Goal: Task Accomplishment & Management: Use online tool/utility

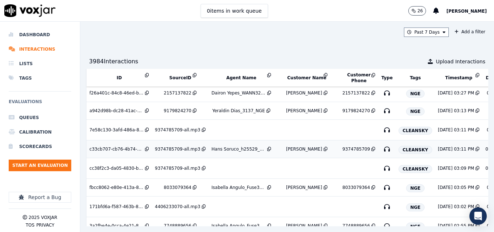
scroll to position [181, 0]
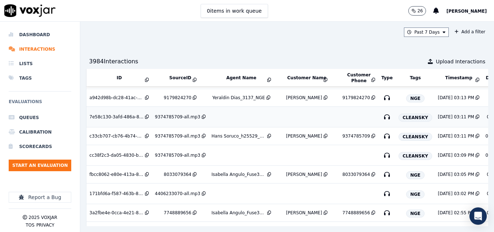
click at [175, 117] on div "9374785709-all.mp3" at bounding box center [177, 117] width 45 height 6
click at [169, 152] on td "9374785709-all.mp3" at bounding box center [180, 155] width 56 height 21
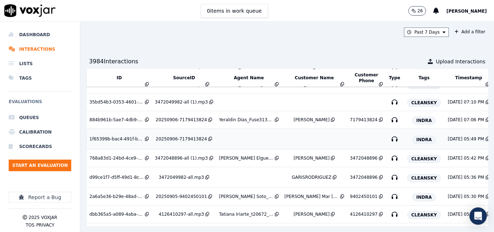
scroll to position [840, 0]
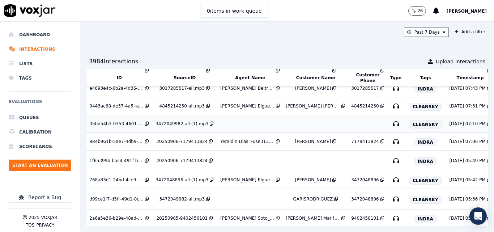
click at [191, 122] on div "3472049982-all (1).mp3" at bounding box center [182, 124] width 53 height 6
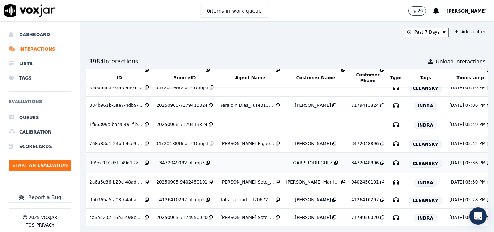
click at [238, 163] on td at bounding box center [249, 163] width 65 height 21
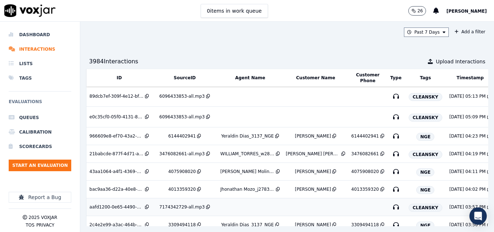
scroll to position [0, 0]
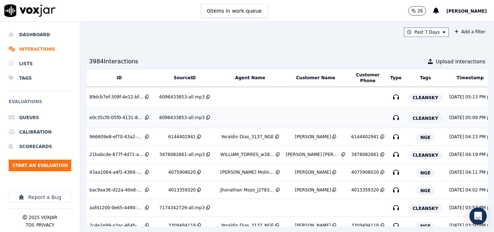
click at [184, 115] on div "6096433853-all.mp3" at bounding box center [182, 118] width 45 height 6
click at [239, 93] on td at bounding box center [249, 97] width 65 height 21
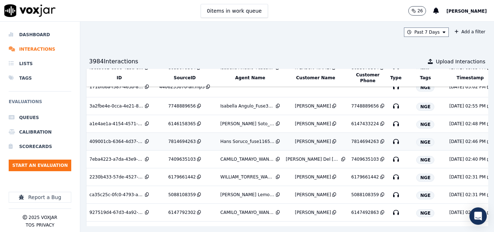
scroll to position [289, 0]
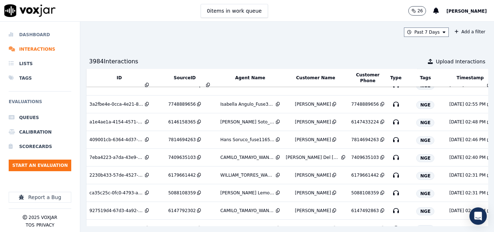
click at [36, 35] on li "Dashboard" at bounding box center [40, 34] width 63 height 14
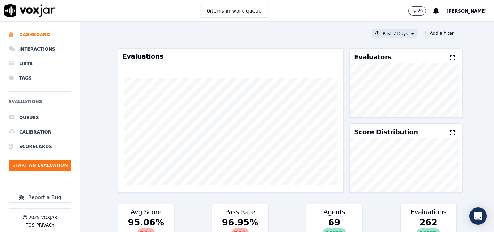
click at [401, 37] on button "Past 7 Days" at bounding box center [394, 33] width 45 height 9
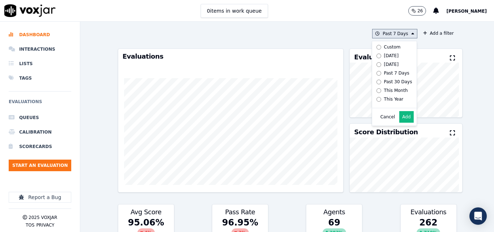
click at [387, 58] on div "Today" at bounding box center [391, 56] width 15 height 6
click at [404, 122] on button "Add" at bounding box center [406, 117] width 14 height 12
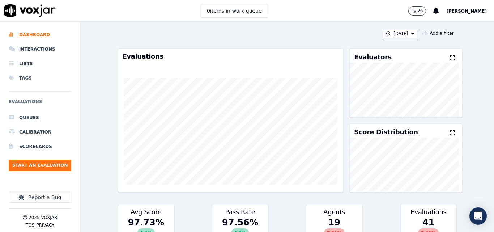
click at [450, 57] on icon at bounding box center [452, 58] width 5 height 6
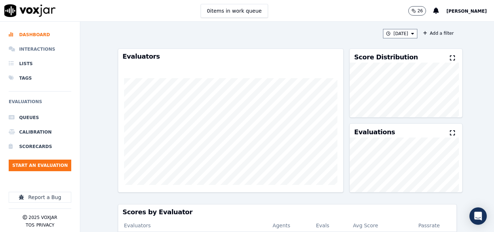
click at [44, 48] on li "Interactions" at bounding box center [40, 49] width 63 height 14
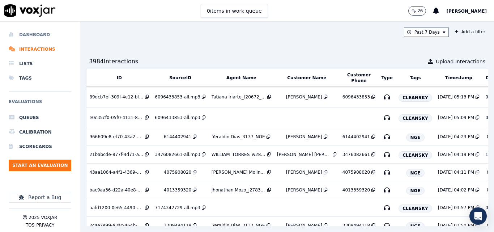
click at [22, 33] on li "Dashboard" at bounding box center [40, 34] width 63 height 14
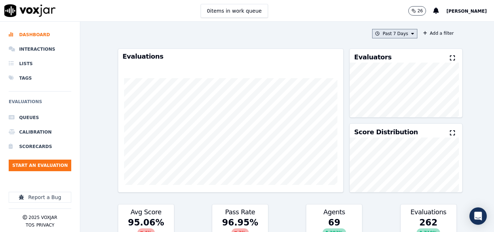
click at [380, 31] on button "Past 7 Days" at bounding box center [394, 33] width 45 height 9
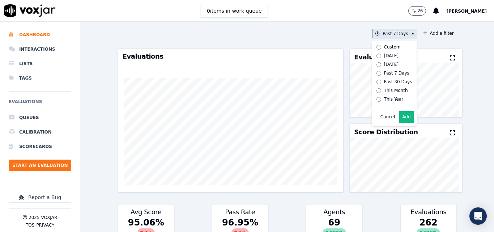
click at [384, 63] on div "Yesterday" at bounding box center [391, 64] width 15 height 6
click at [401, 123] on button "Add" at bounding box center [406, 117] width 14 height 12
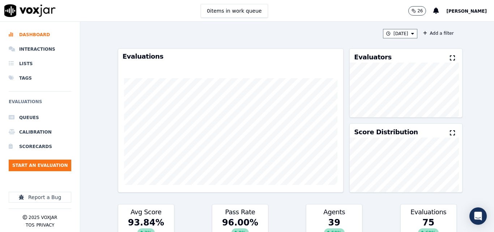
click at [450, 58] on icon at bounding box center [452, 58] width 5 height 6
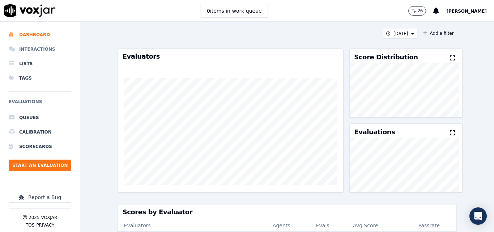
click at [22, 43] on li "Interactions" at bounding box center [40, 49] width 63 height 14
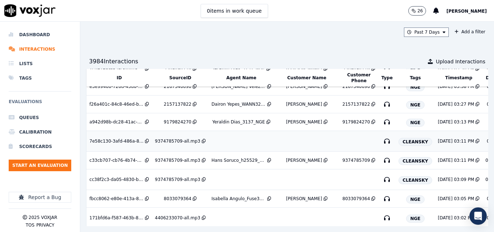
scroll to position [246, 0]
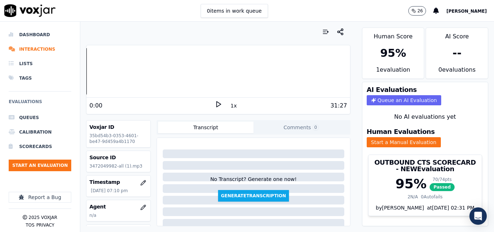
drag, startPoint x: 294, startPoint y: 8, endPoint x: 293, endPoint y: 12, distance: 4.4
click at [294, 8] on div "0 items in work queue 26 Sheila De Castro" at bounding box center [247, 11] width 494 height 22
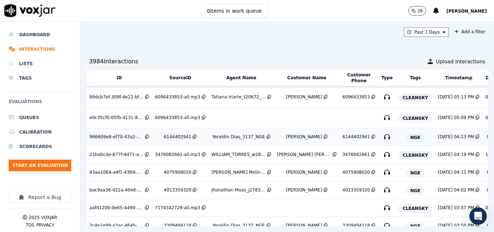
click at [292, 137] on div "Rabonier Rathael" at bounding box center [304, 137] width 36 height 6
click at [297, 154] on div "jose luis alvarez" at bounding box center [304, 155] width 54 height 6
click at [26, 37] on li "Dashboard" at bounding box center [40, 34] width 63 height 14
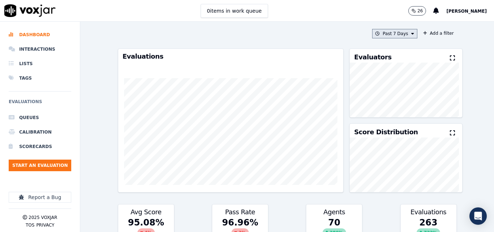
click at [393, 29] on button "Past 7 Days" at bounding box center [394, 33] width 45 height 9
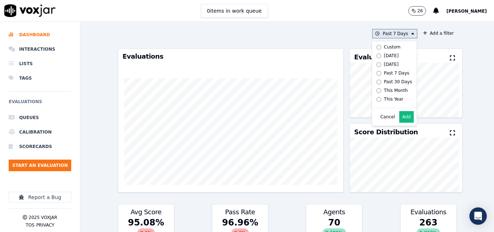
click at [375, 55] on label "Today" at bounding box center [393, 55] width 39 height 9
click at [399, 123] on button "Add" at bounding box center [406, 117] width 14 height 12
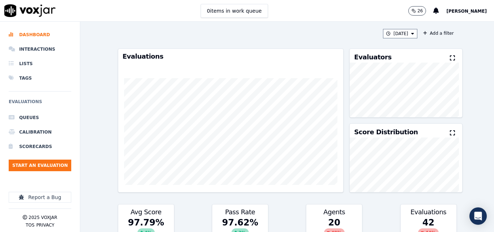
click at [450, 54] on button at bounding box center [454, 58] width 8 height 9
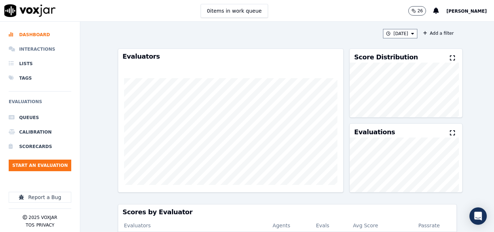
click at [39, 50] on li "Interactions" at bounding box center [40, 49] width 63 height 14
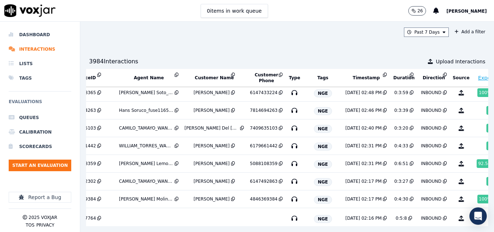
scroll to position [319, 54]
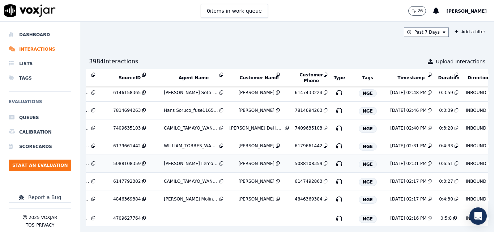
click at [240, 164] on div "[PERSON_NAME]" at bounding box center [256, 164] width 36 height 6
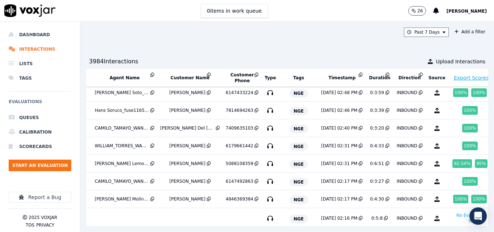
scroll to position [319, 127]
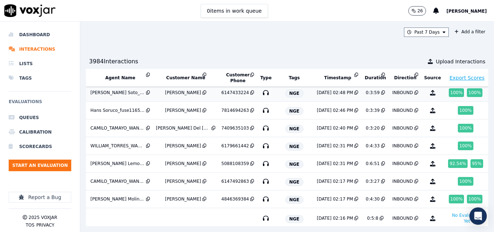
click at [173, 92] on div "JOSELYN PEREZ" at bounding box center [183, 93] width 36 height 6
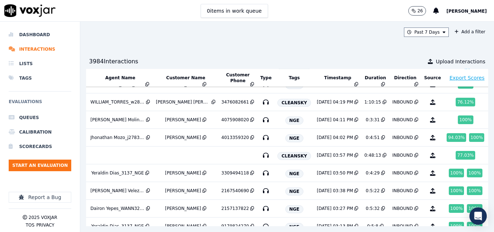
scroll to position [65, 127]
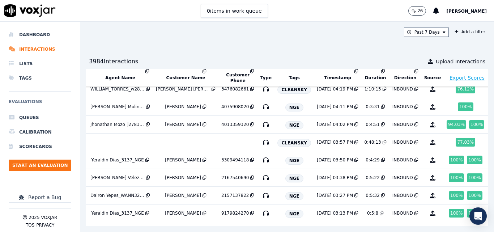
drag, startPoint x: 254, startPoint y: 209, endPoint x: 200, endPoint y: 216, distance: 54.3
click at [200, 216] on div "Past 7 Days Add a filter 3984 Interaction s Upload Interactions ID SourceID Age…" at bounding box center [287, 127] width 414 height 210
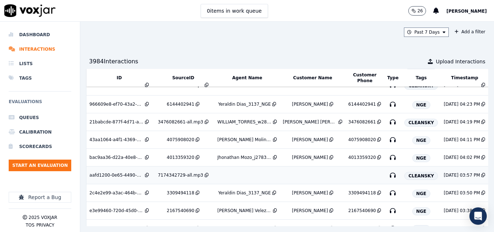
scroll to position [0, 0]
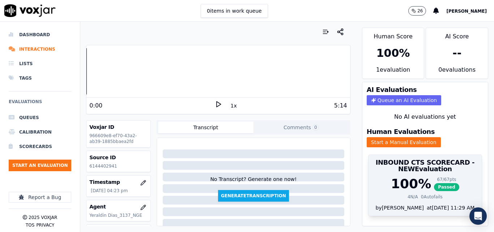
scroll to position [22, 0]
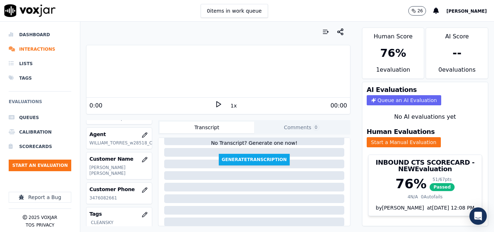
scroll to position [109, 0]
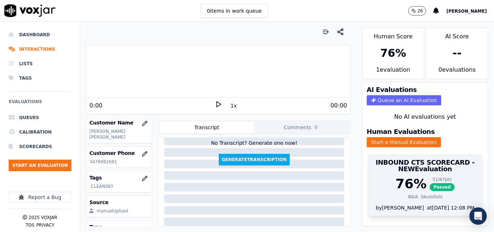
click at [438, 175] on div "INBOUND CTS SCORECARD - NEW Evaluation" at bounding box center [425, 166] width 113 height 22
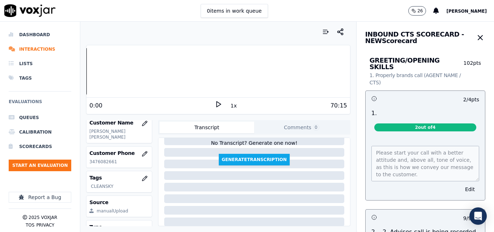
scroll to position [0, 0]
click at [476, 40] on icon "button" at bounding box center [480, 37] width 9 height 9
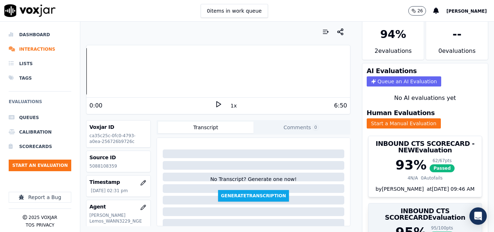
scroll to position [17, 0]
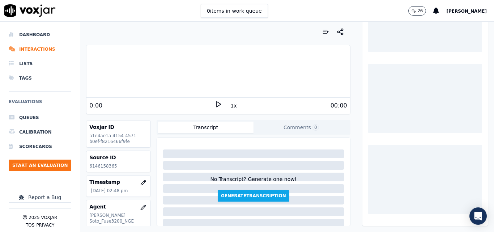
scroll to position [90, 0]
